Goal: Transaction & Acquisition: Purchase product/service

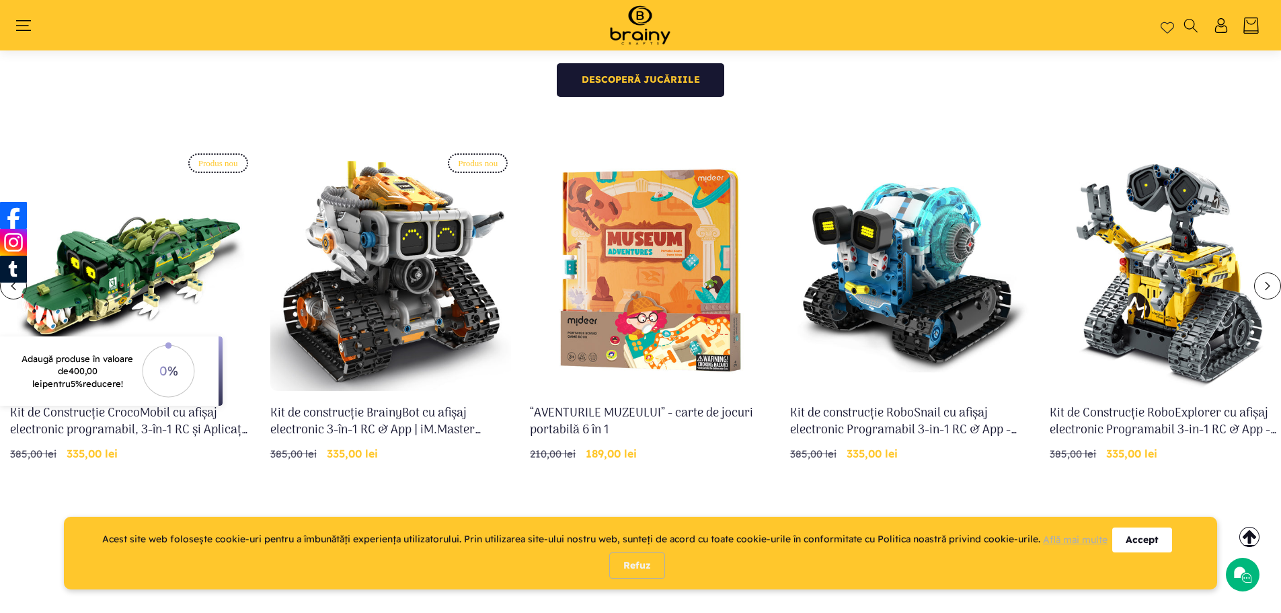
click at [1138, 544] on div "Accept" at bounding box center [1142, 539] width 60 height 25
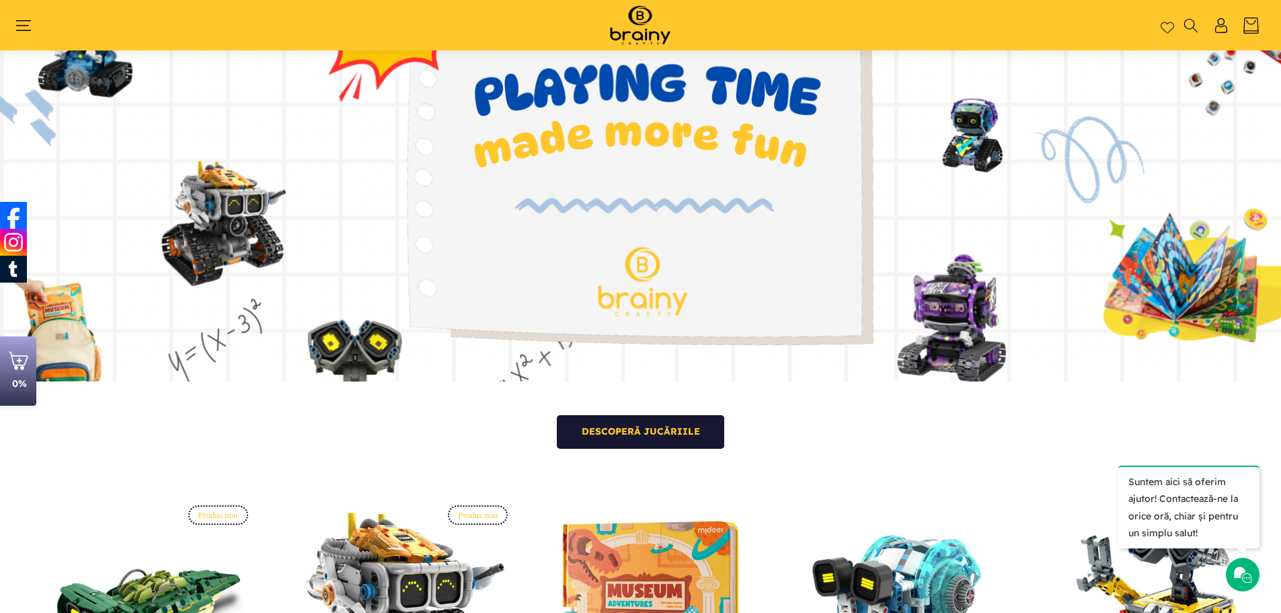
scroll to position [291, 0]
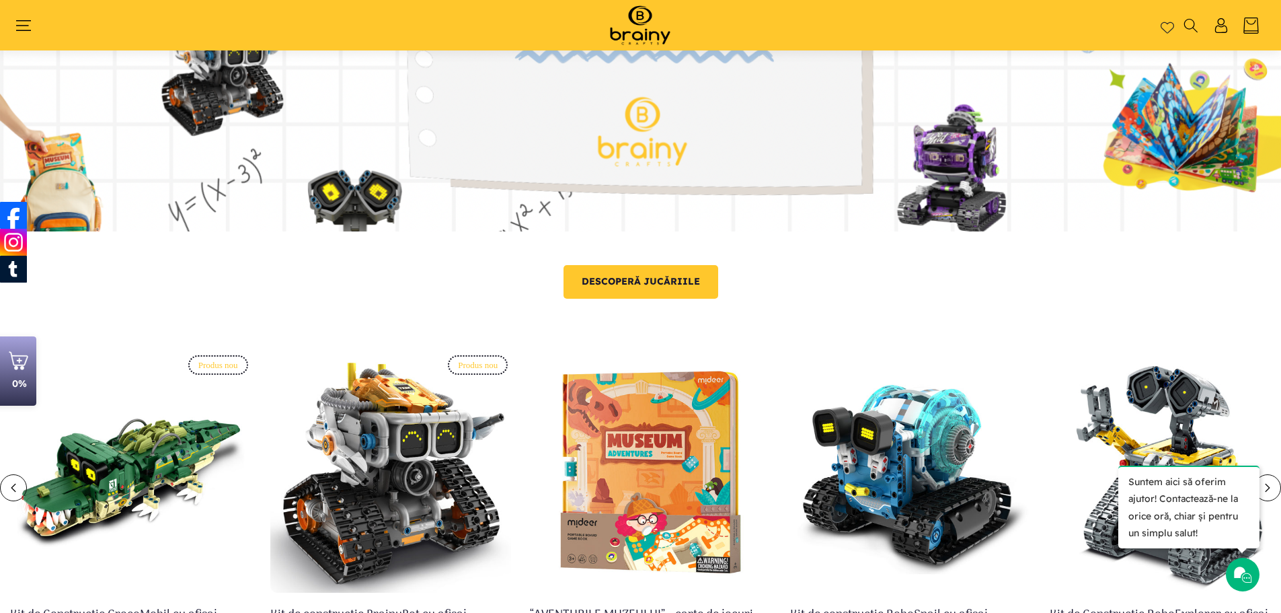
click at [664, 280] on link "Descoperă jucăriile" at bounding box center [641, 282] width 155 height 34
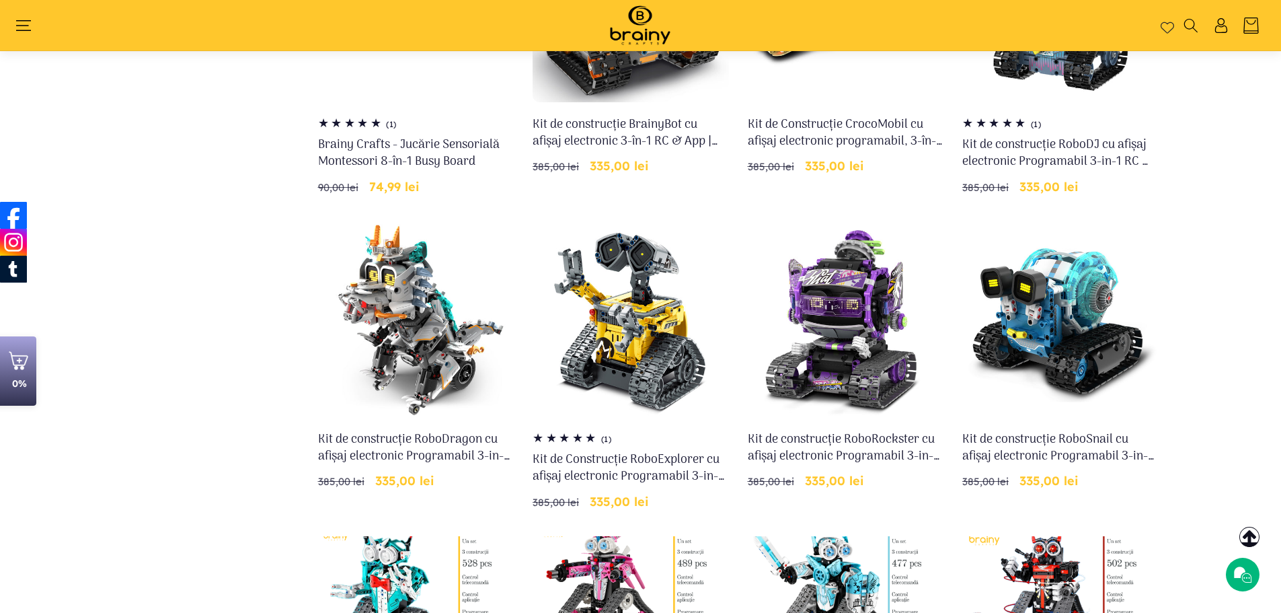
scroll to position [358, 0]
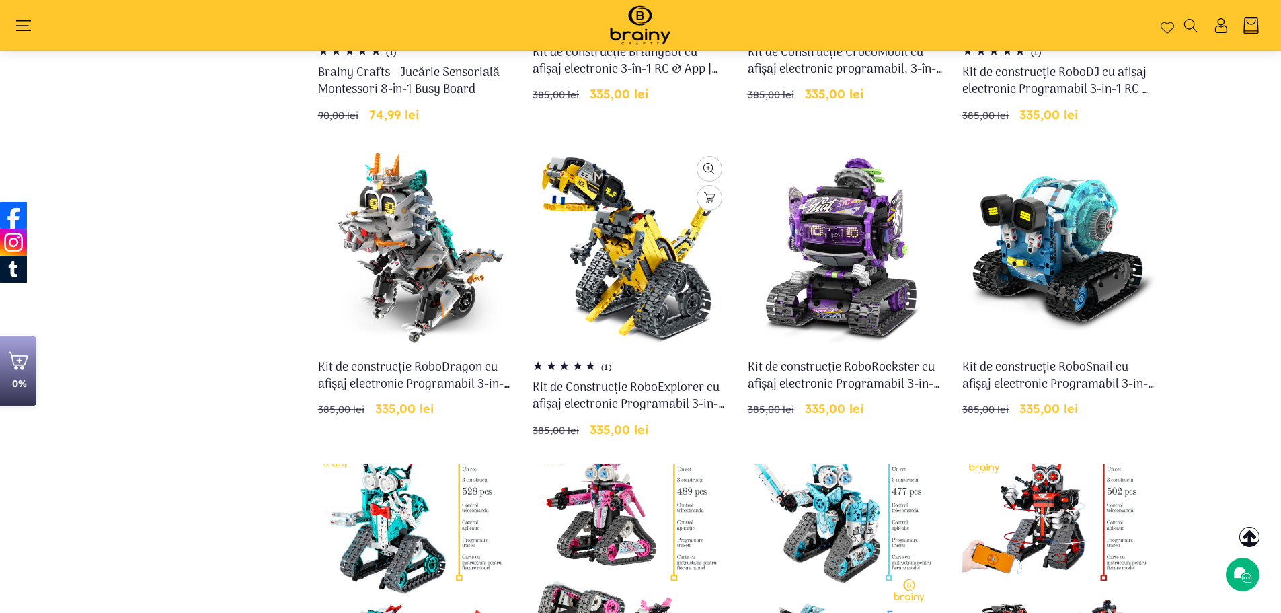
click at [652, 379] on link "Kit de Construcție RoboExplorer cu afișaj electronic Programabil 3-in-1 RC & Ap…" at bounding box center [631, 396] width 196 height 34
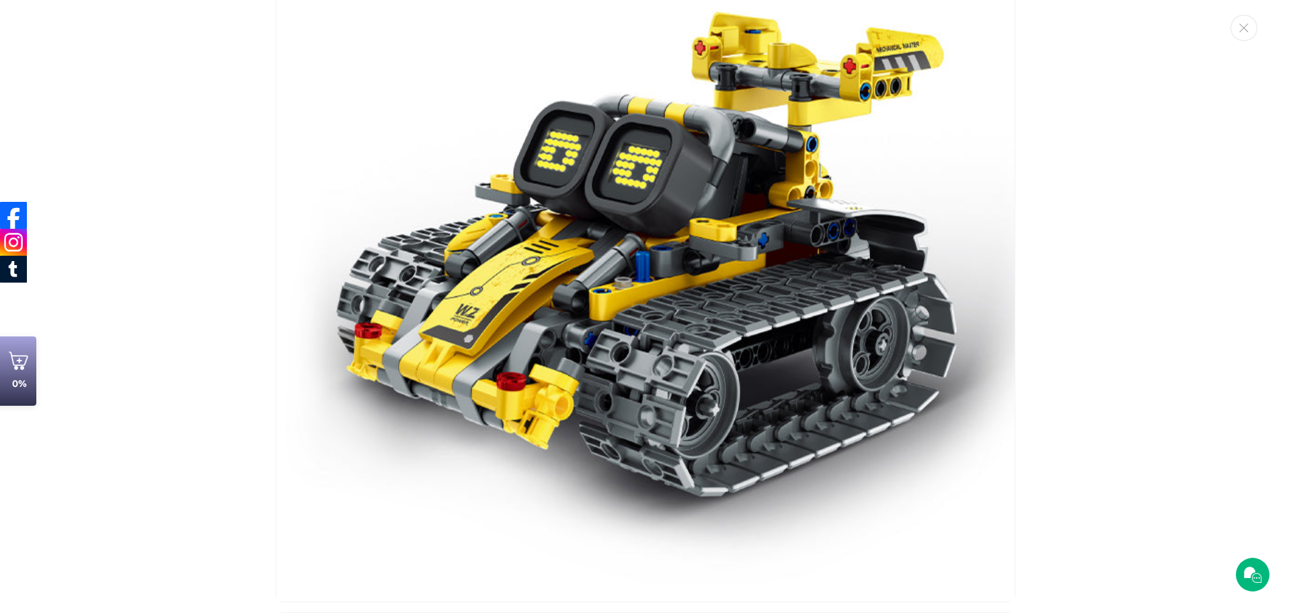
scroll to position [1762, 0]
